Goal: Task Accomplishment & Management: Manage account settings

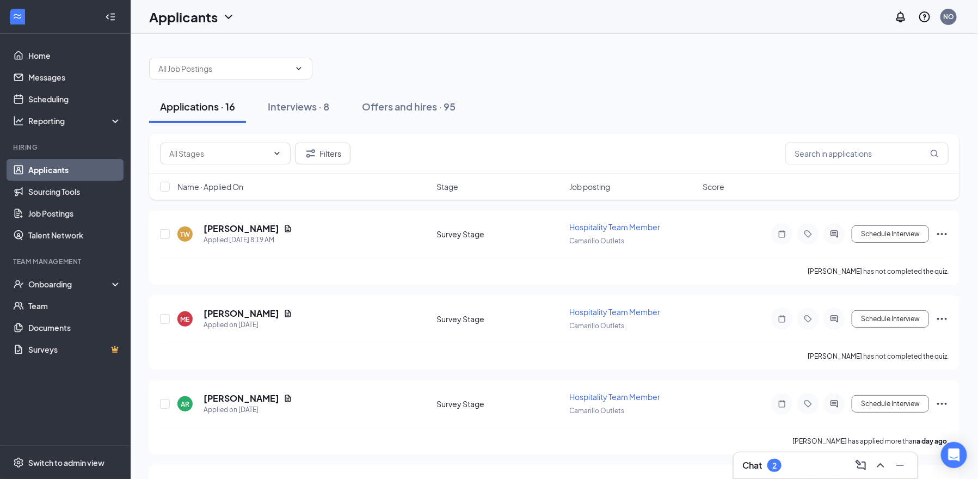
click at [774, 466] on div "2" at bounding box center [774, 465] width 4 height 9
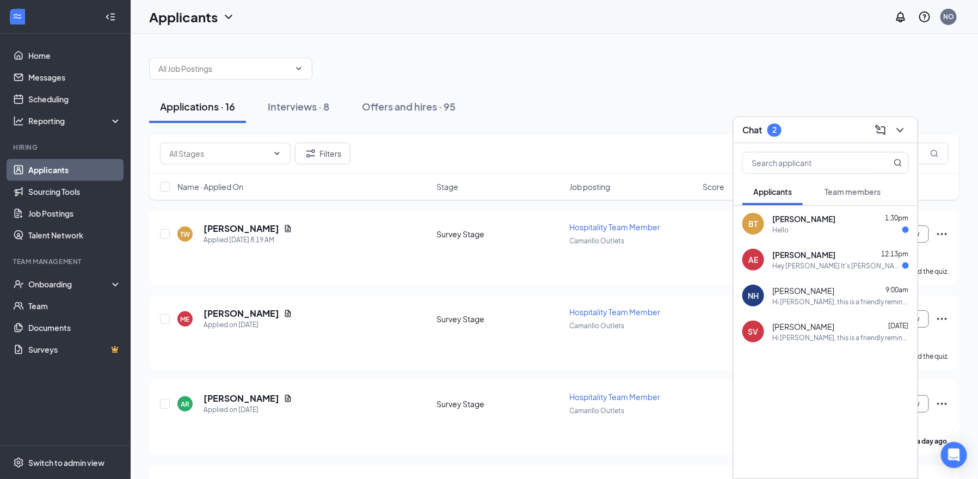
click at [820, 264] on div "Hey [PERSON_NAME] It's [PERSON_NAME]! I hope all is well! I was wondering if th…" at bounding box center [837, 265] width 130 height 9
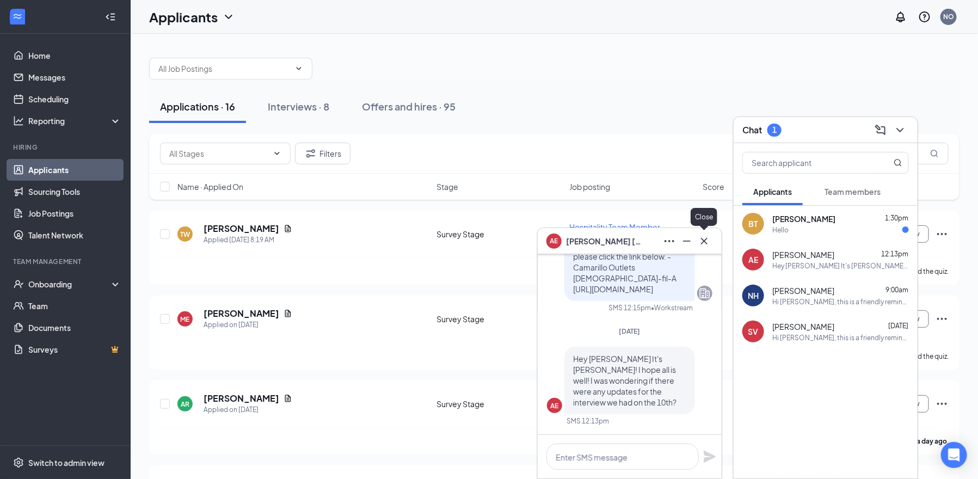
click at [705, 243] on icon "Cross" at bounding box center [704, 241] width 13 height 13
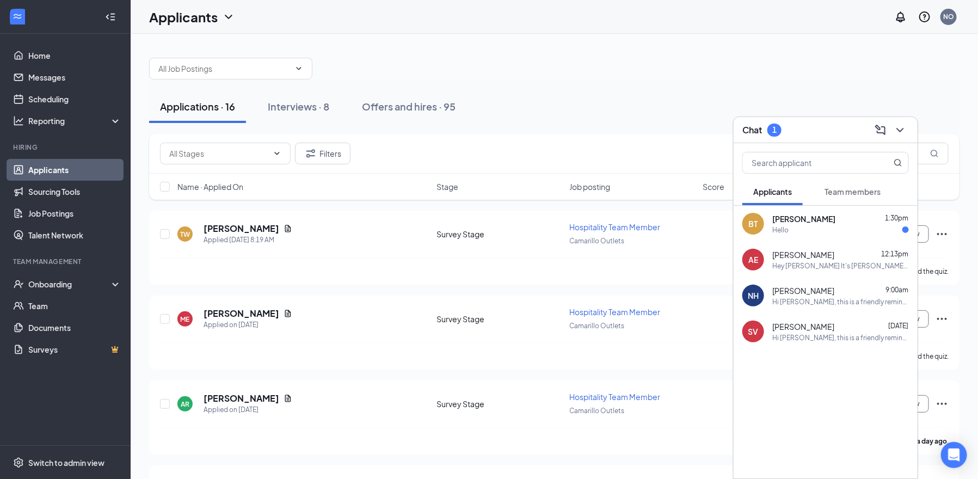
click at [798, 222] on span "[PERSON_NAME]" at bounding box center [803, 218] width 63 height 11
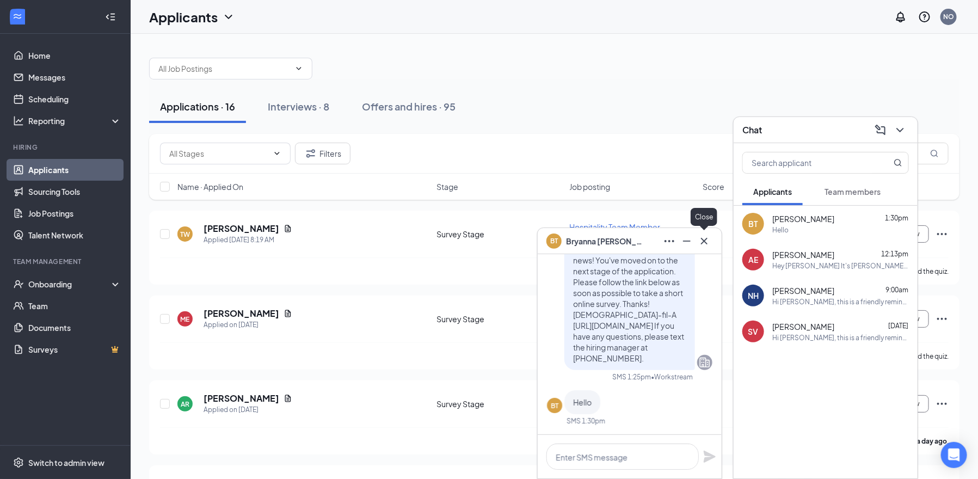
click at [705, 239] on icon "Cross" at bounding box center [704, 240] width 7 height 7
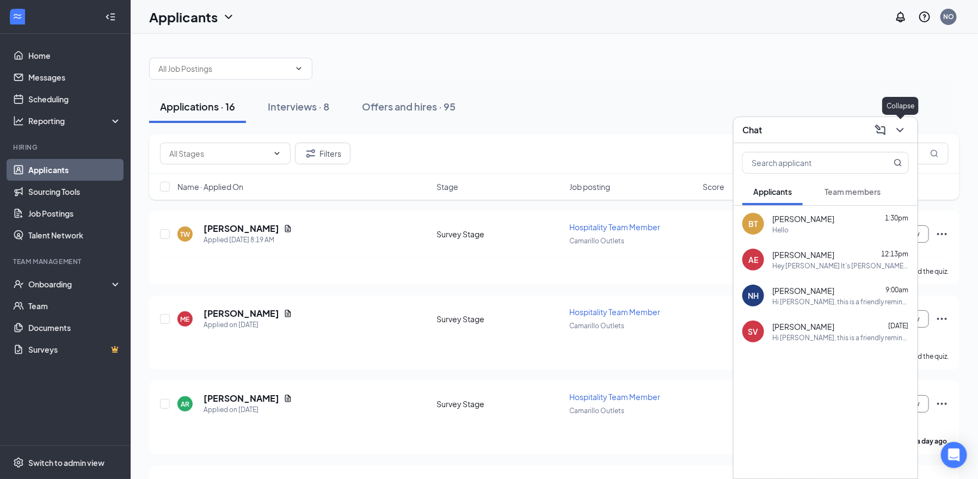
click at [902, 130] on icon "ChevronDown" at bounding box center [900, 130] width 13 height 13
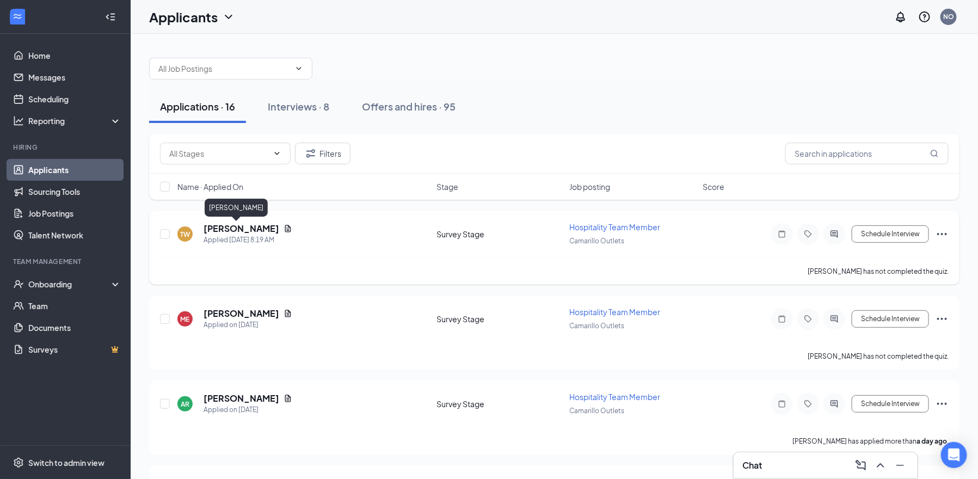
click at [227, 227] on h5 "[PERSON_NAME]" at bounding box center [242, 229] width 76 height 12
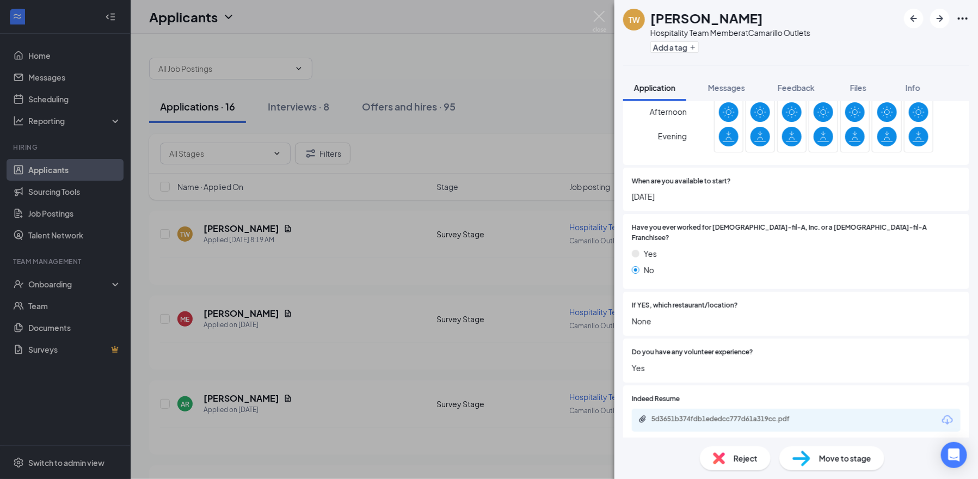
scroll to position [544, 0]
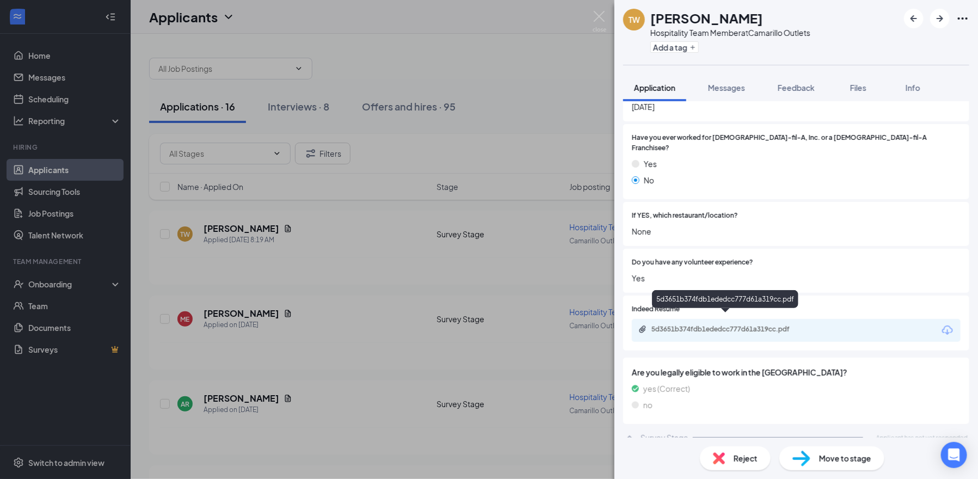
click at [745, 325] on div "5d3651b374fdb1ededcc777d61a319cc.pdf" at bounding box center [727, 329] width 152 height 9
click at [736, 457] on span "Reject" at bounding box center [746, 458] width 24 height 12
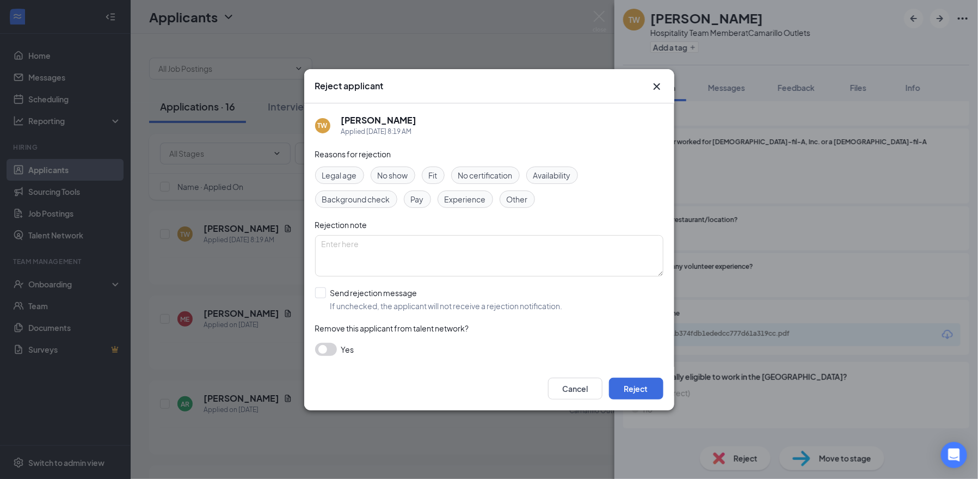
click at [429, 177] on div "Fit" at bounding box center [433, 175] width 23 height 17
click at [460, 201] on span "Experience" at bounding box center [465, 199] width 41 height 12
click at [322, 292] on input "Send rejection message If unchecked, the applicant will not receive a rejection…" at bounding box center [439, 299] width 248 height 24
checkbox input "true"
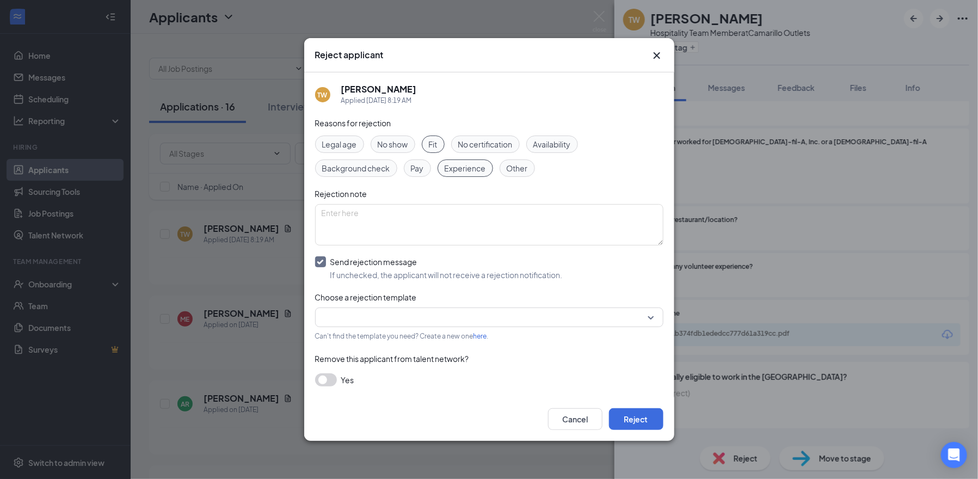
click at [359, 317] on input "search" at bounding box center [486, 317] width 328 height 19
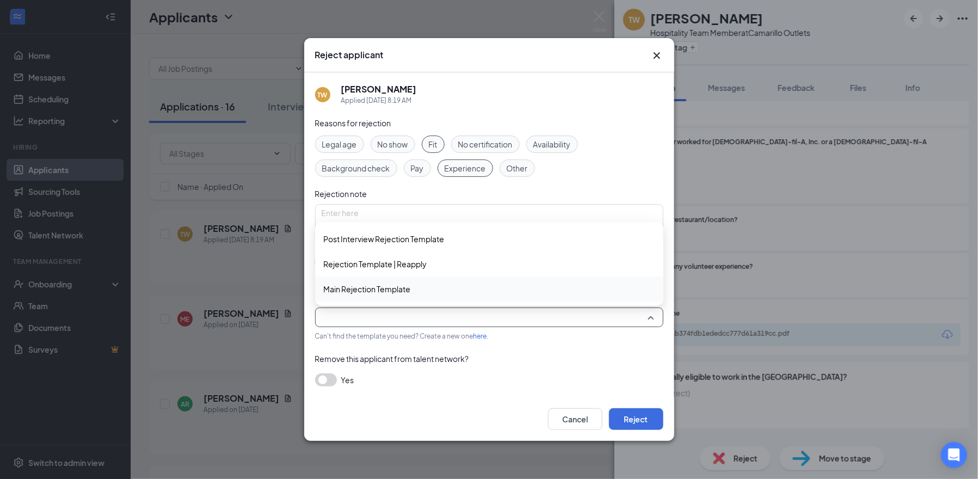
click at [367, 293] on span "Main Rejection Template" at bounding box center [367, 289] width 87 height 12
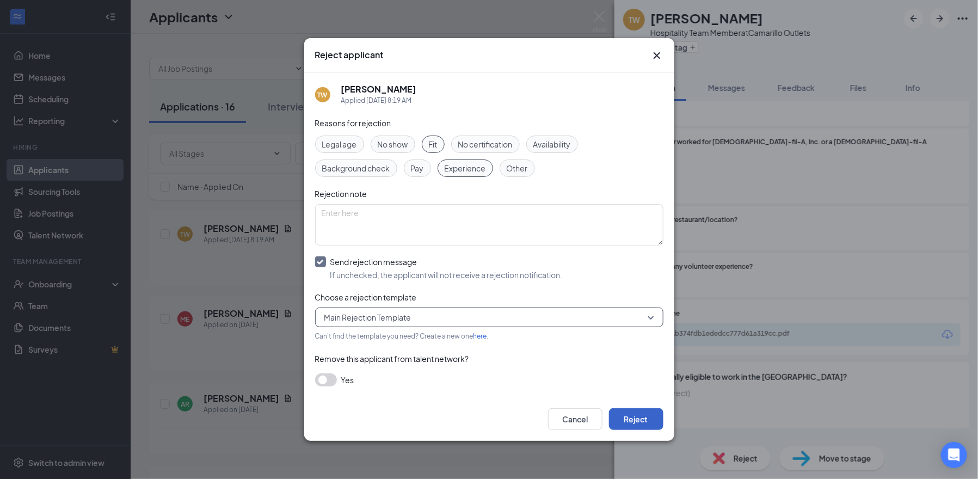
click at [630, 425] on button "Reject" at bounding box center [636, 419] width 54 height 22
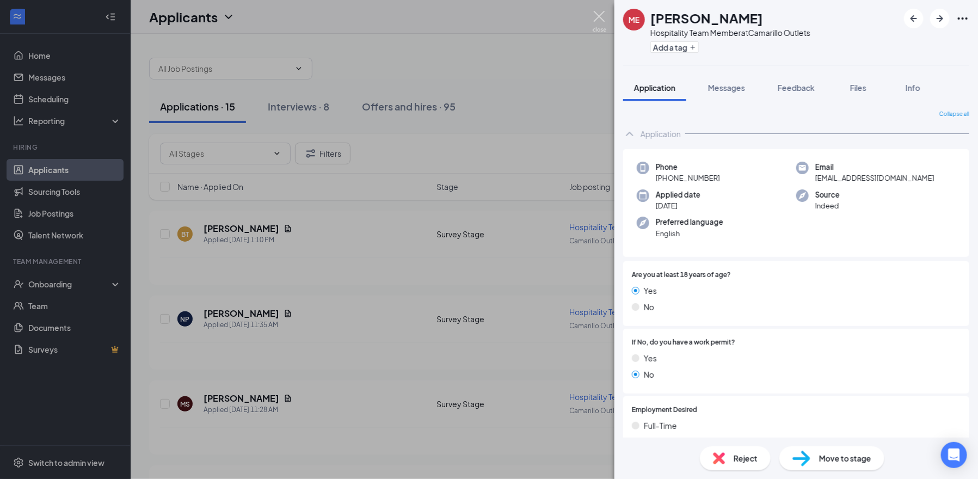
click at [603, 15] on img at bounding box center [600, 21] width 14 height 21
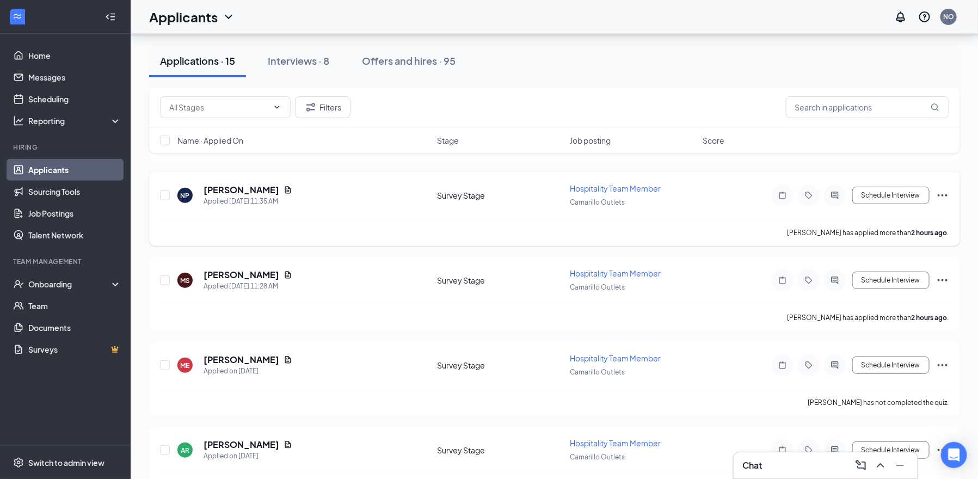
scroll to position [108, 0]
